Goal: Task Accomplishment & Management: Manage account settings

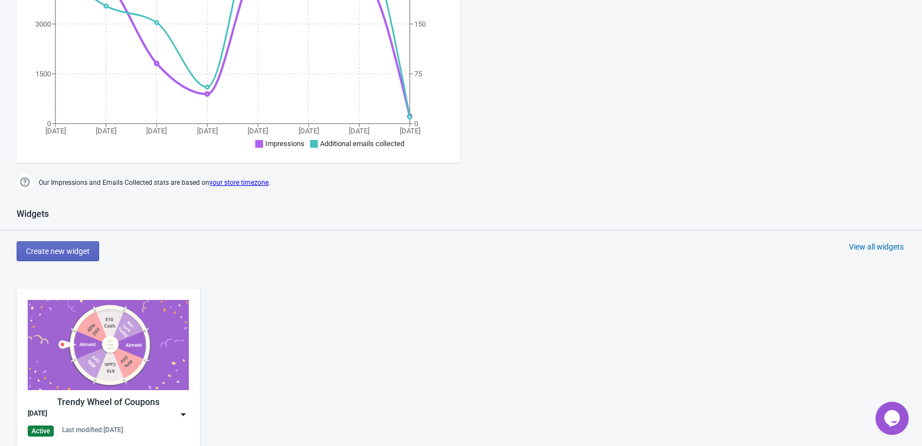
scroll to position [443, 0]
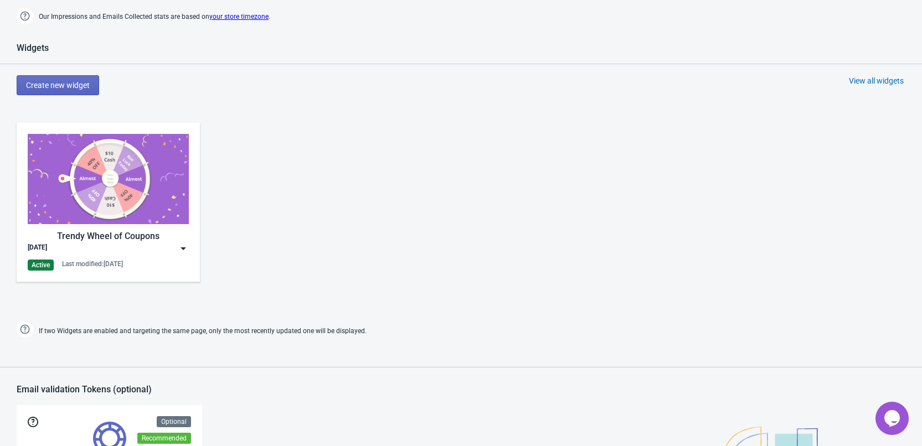
click at [182, 241] on div "Trendy Wheel of Coupons" at bounding box center [108, 236] width 161 height 13
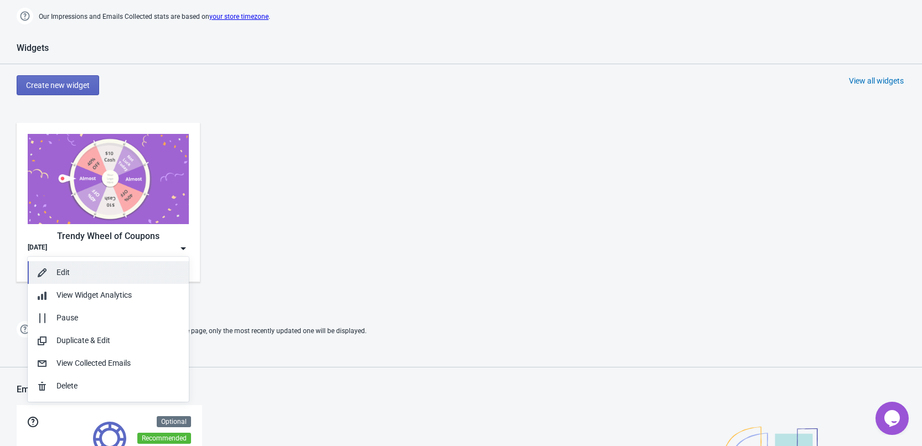
click at [93, 275] on div "Edit" at bounding box center [118, 273] width 124 height 12
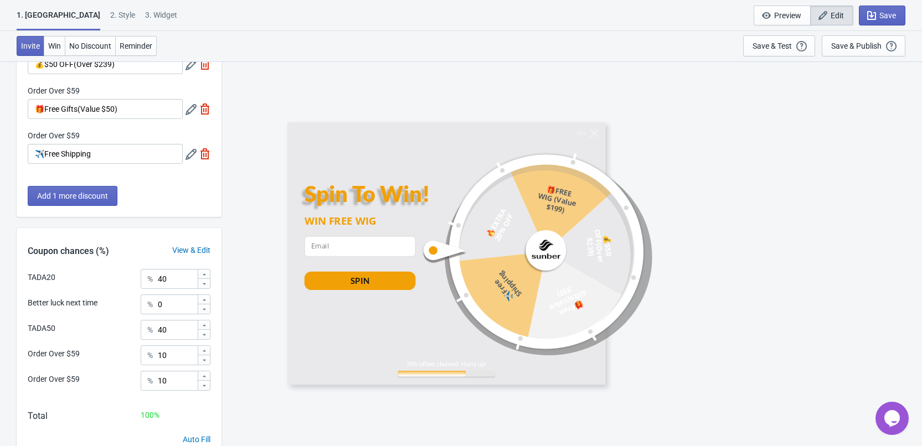
scroll to position [214, 0]
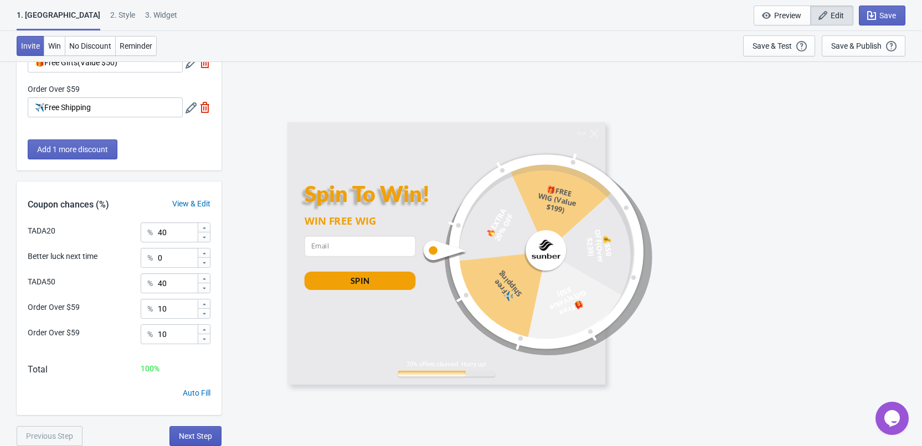
click at [191, 431] on button "Next Step" at bounding box center [195, 436] width 52 height 20
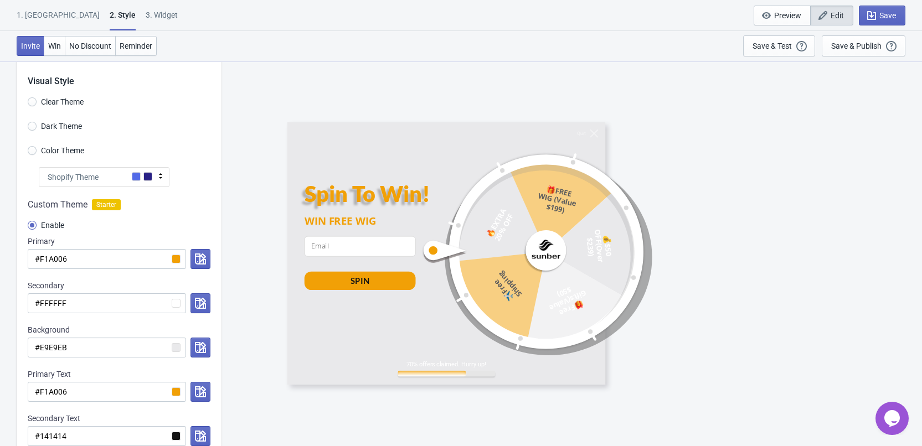
scroll to position [0, 0]
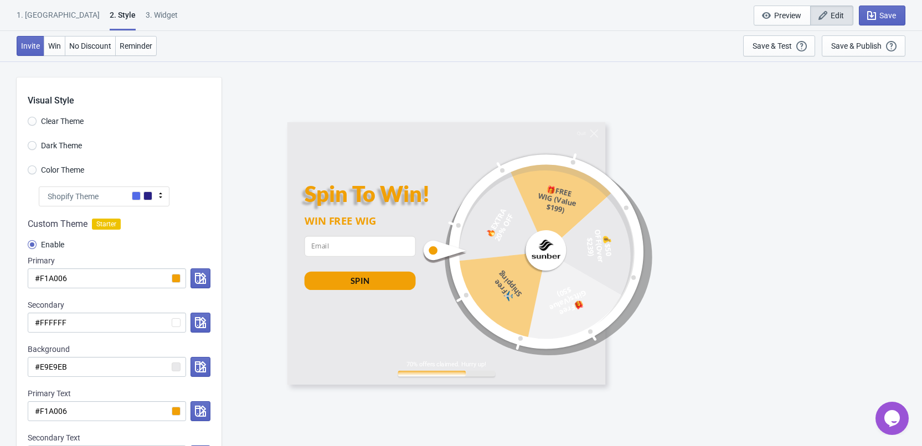
click at [61, 178] on div "Color Theme" at bounding box center [125, 171] width 194 height 18
click at [60, 171] on span "Color Theme" at bounding box center [62, 169] width 43 height 11
click at [37, 171] on input "Color Theme" at bounding box center [32, 176] width 9 height 20
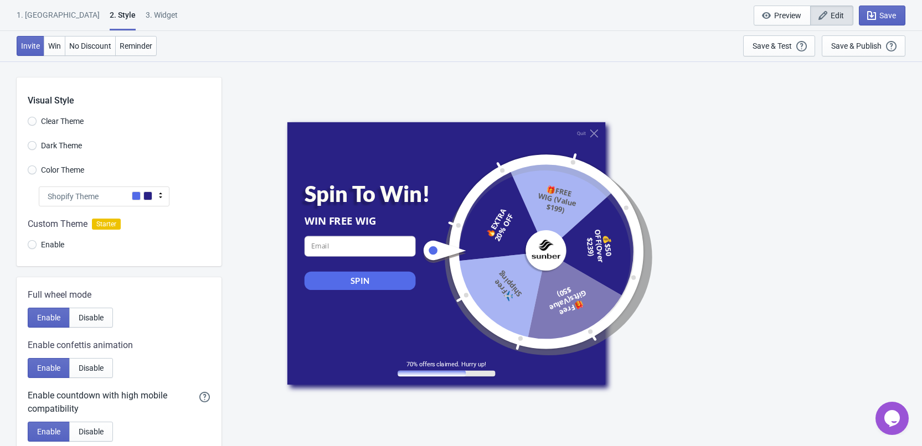
click at [143, 194] on span at bounding box center [147, 196] width 9 height 9
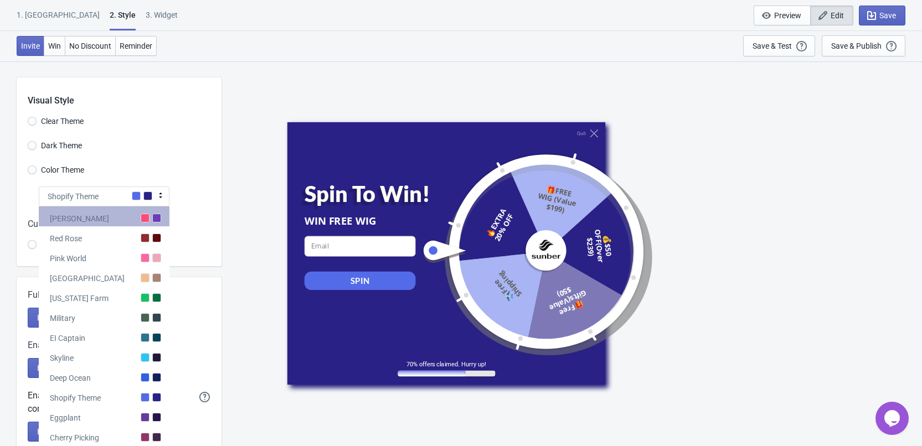
click at [151, 219] on div "[PERSON_NAME]" at bounding box center [104, 217] width 131 height 20
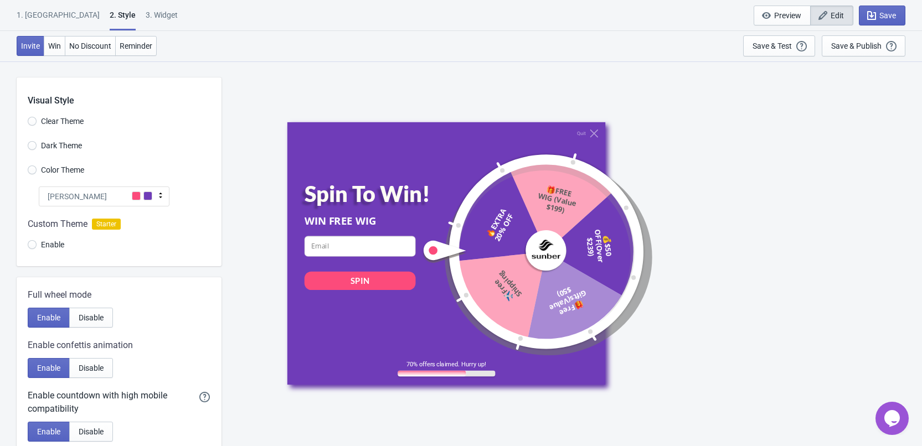
click at [140, 197] on span at bounding box center [136, 196] width 9 height 9
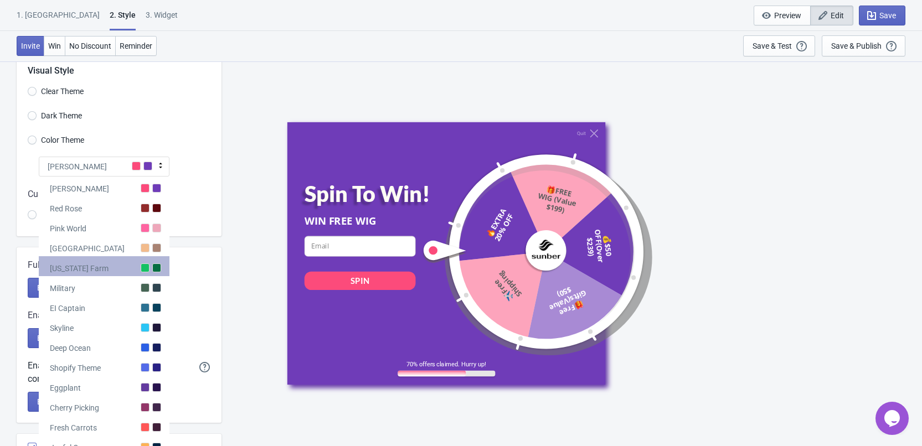
scroll to position [111, 0]
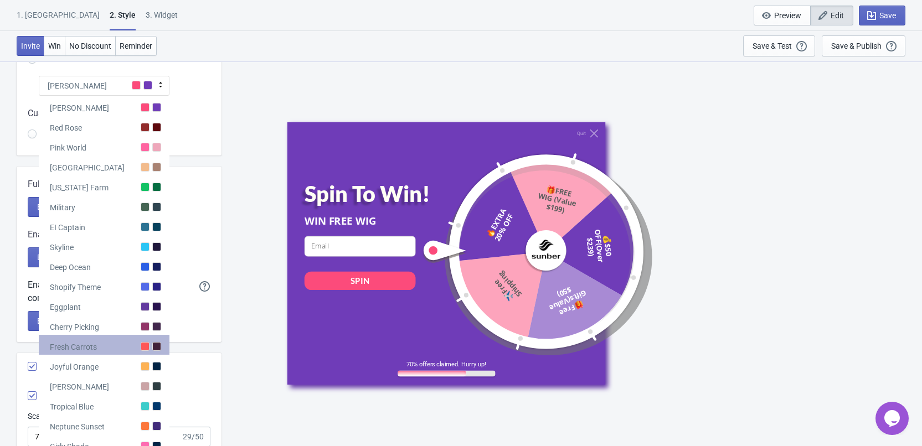
click at [152, 344] on div at bounding box center [156, 346] width 9 height 9
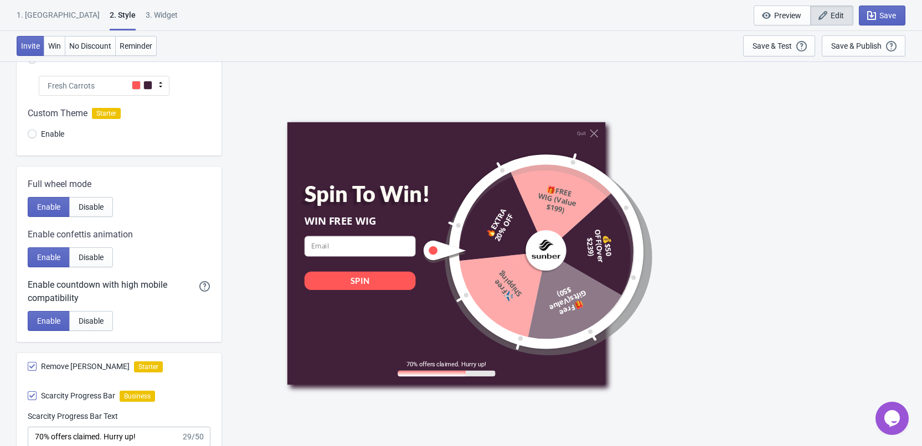
click at [156, 79] on div "Fresh Carrots" at bounding box center [104, 86] width 131 height 20
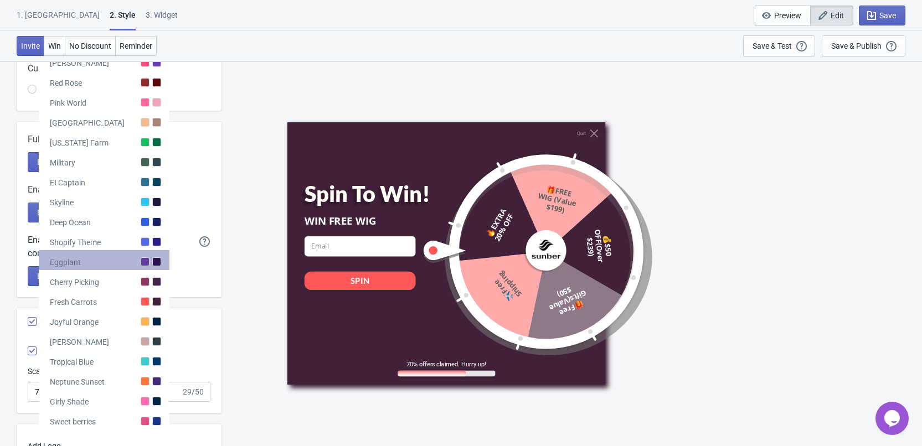
scroll to position [277, 0]
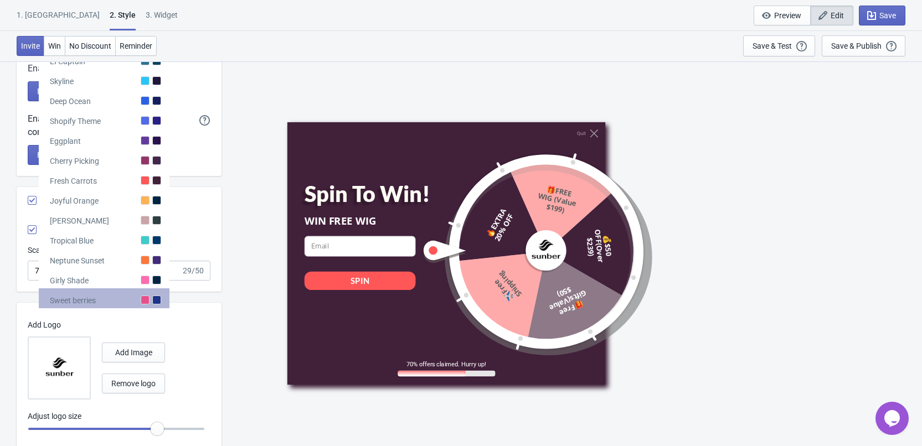
click at [153, 303] on div at bounding box center [156, 300] width 9 height 9
radio input "true"
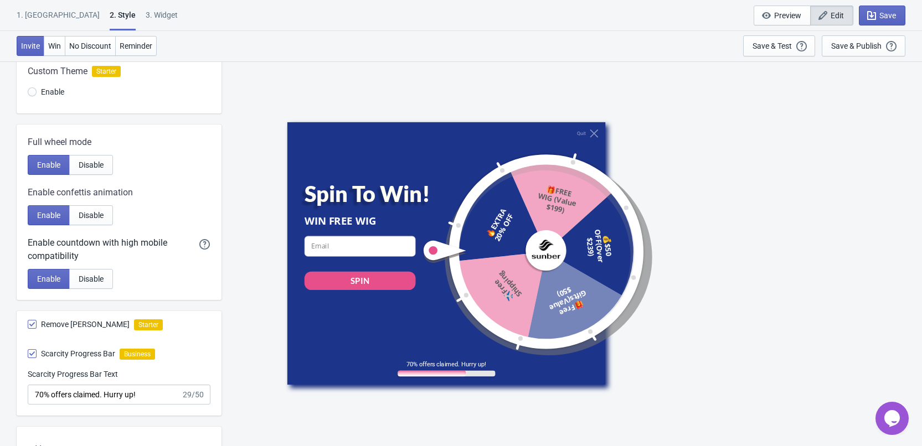
scroll to position [0, 0]
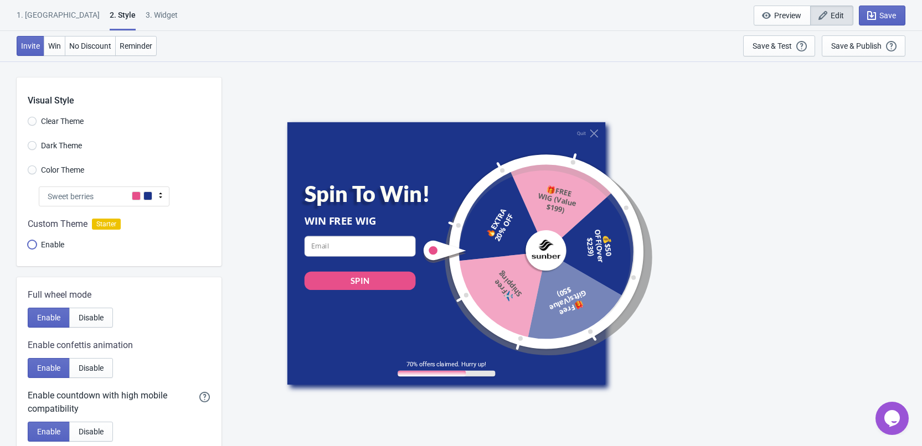
click at [33, 243] on input "Enable" at bounding box center [32, 250] width 9 height 20
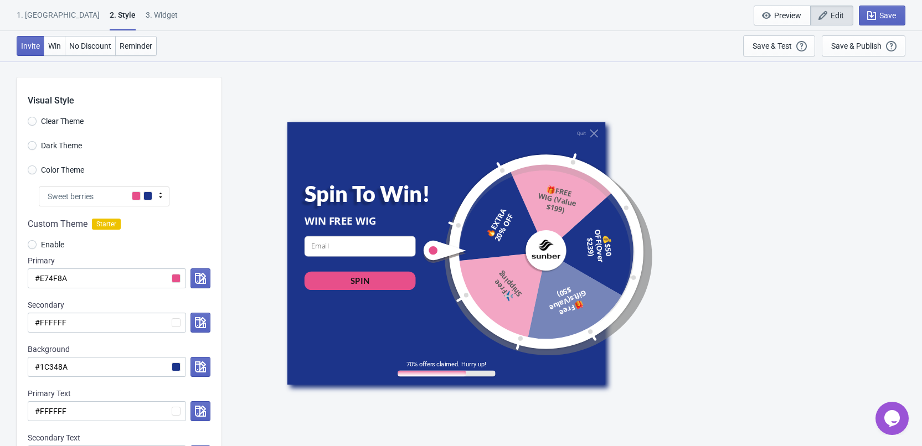
click at [151, 198] on span at bounding box center [147, 196] width 9 height 9
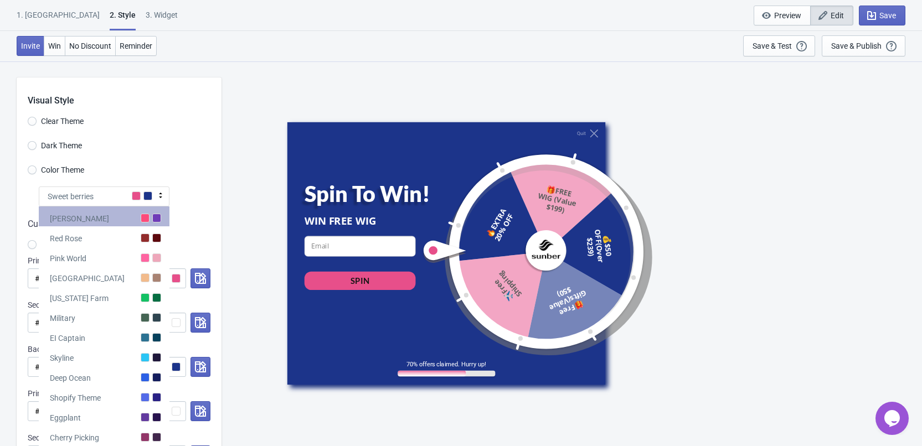
click at [149, 207] on div "[PERSON_NAME]" at bounding box center [104, 217] width 131 height 20
radio input "true"
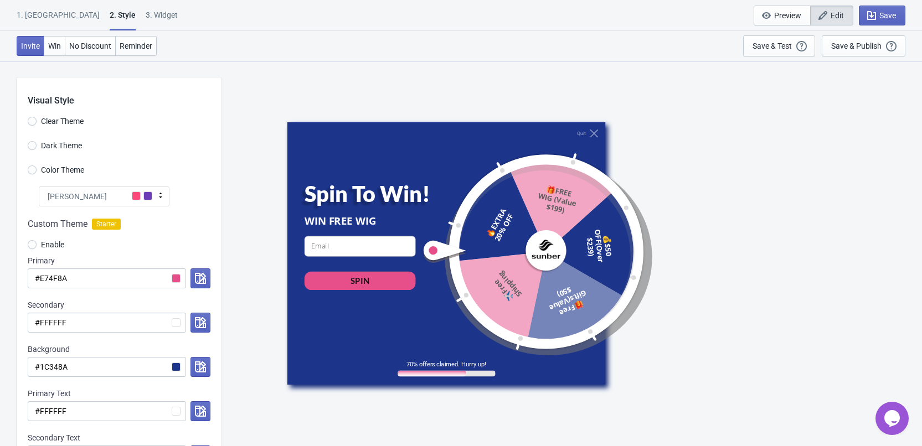
click at [47, 171] on span "Color Theme" at bounding box center [62, 169] width 43 height 11
click at [37, 171] on input "Color Theme" at bounding box center [32, 176] width 9 height 20
radio input "true"
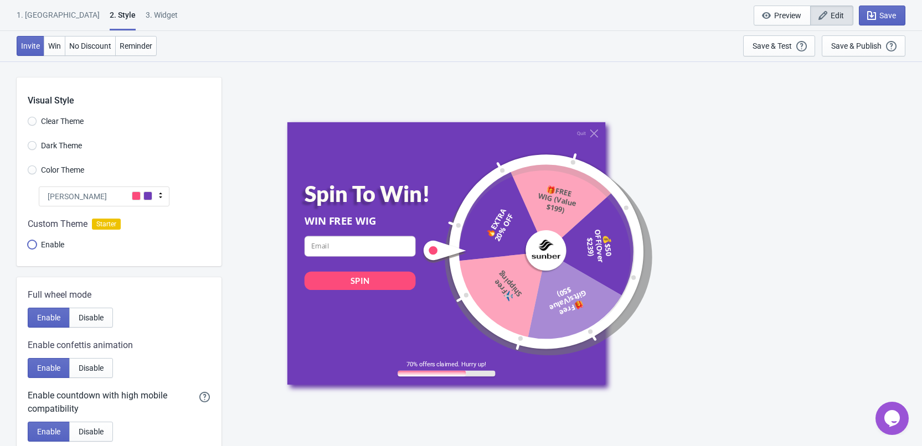
click at [33, 243] on input "Enable" at bounding box center [32, 250] width 9 height 20
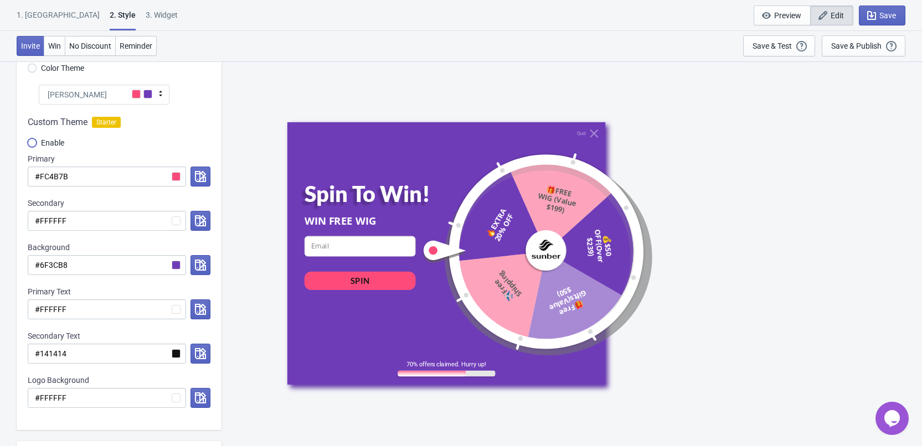
scroll to position [111, 0]
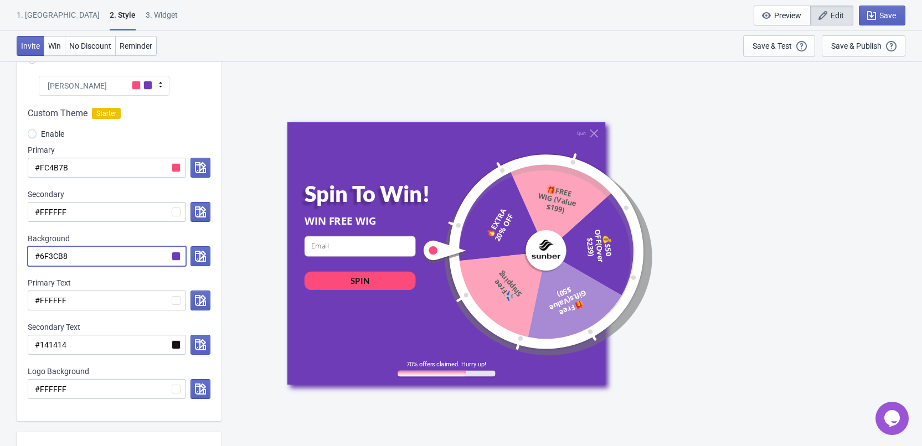
click at [90, 252] on input "#6F3CB8" at bounding box center [107, 256] width 158 height 20
paste input "B7E7"
radio input "true"
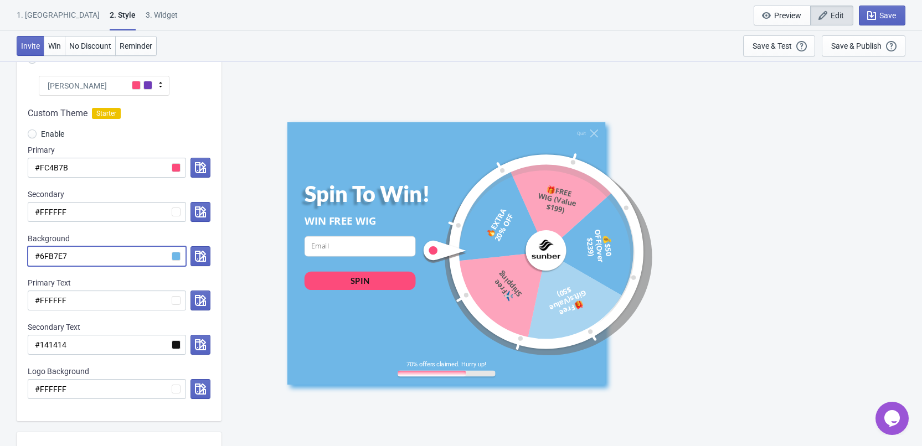
type input "#6FB7E7"
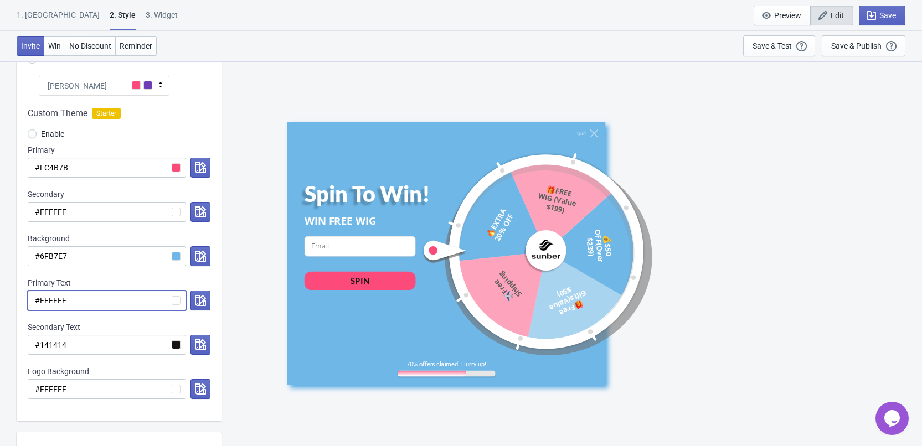
click at [104, 294] on input "#FFFFFF" at bounding box center [107, 301] width 158 height 20
paste input "6FF32"
radio input "true"
type input "#F6FF32"
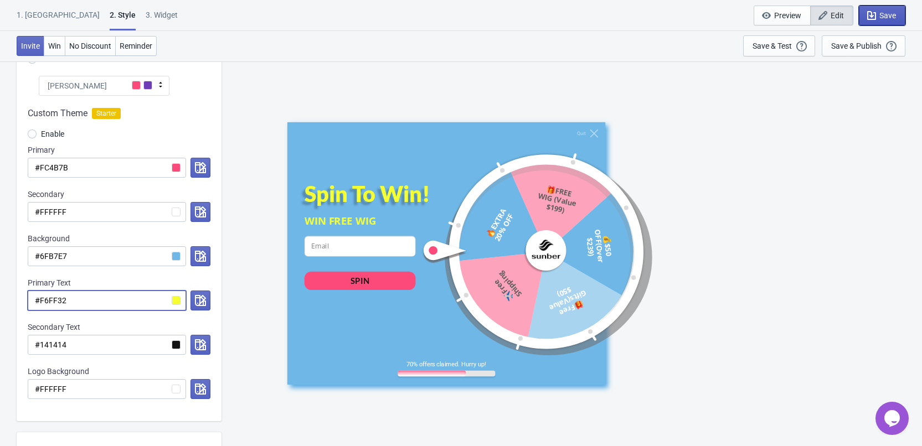
click at [894, 17] on span "Save" at bounding box center [887, 15] width 17 height 9
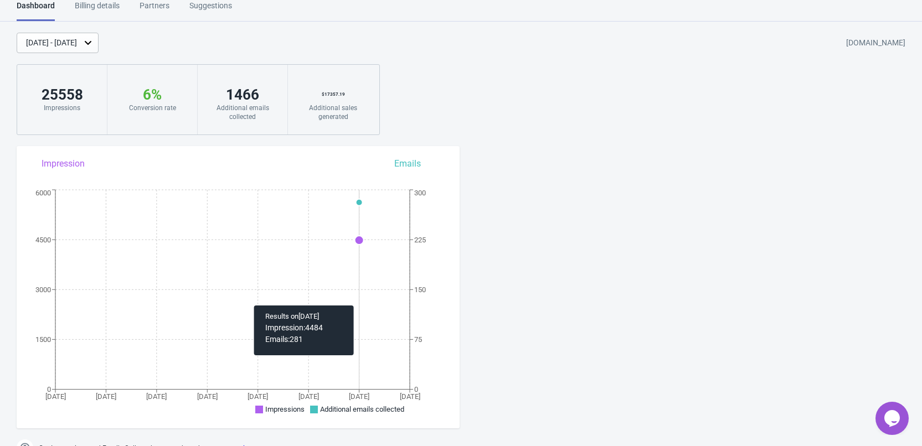
scroll to position [61, 0]
